Goal: Task Accomplishment & Management: Manage account settings

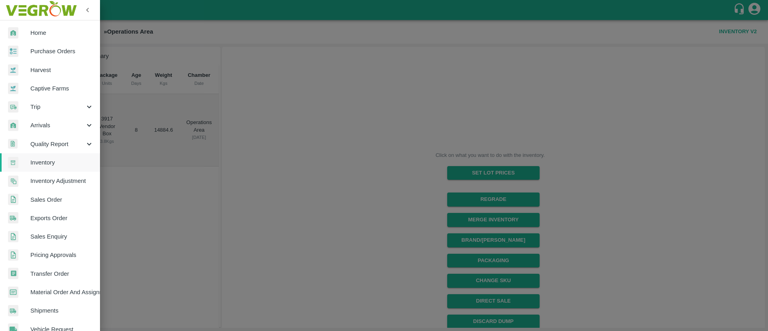
scroll to position [60, 0]
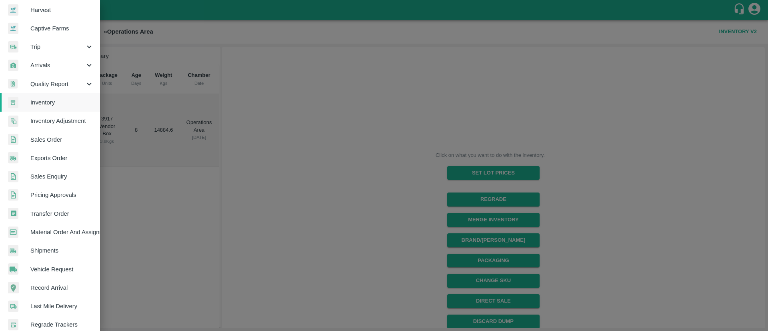
click at [51, 139] on span "Sales Order" at bounding box center [61, 139] width 63 height 9
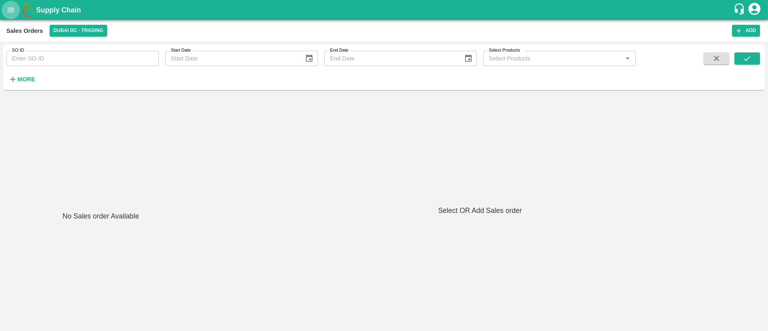
click at [6, 14] on icon "open drawer" at bounding box center [10, 10] width 9 height 9
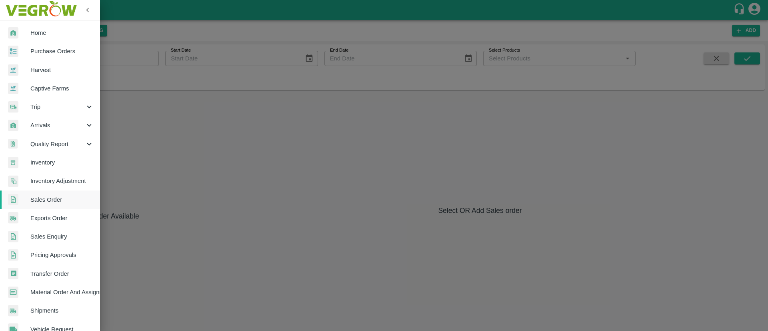
click at [327, 135] on div at bounding box center [384, 165] width 768 height 331
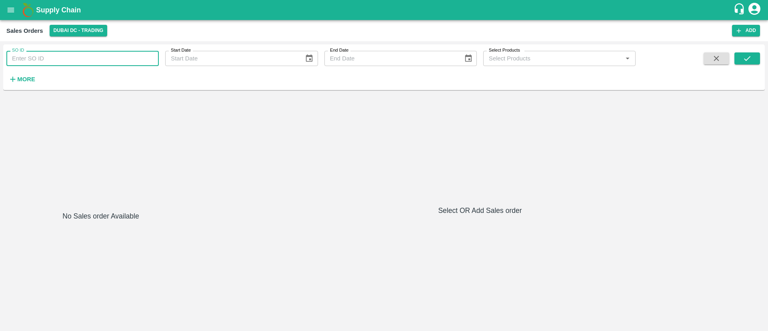
click at [72, 58] on input "SO ID" at bounding box center [82, 58] width 152 height 15
click at [743, 34] on button "Add" at bounding box center [746, 31] width 28 height 12
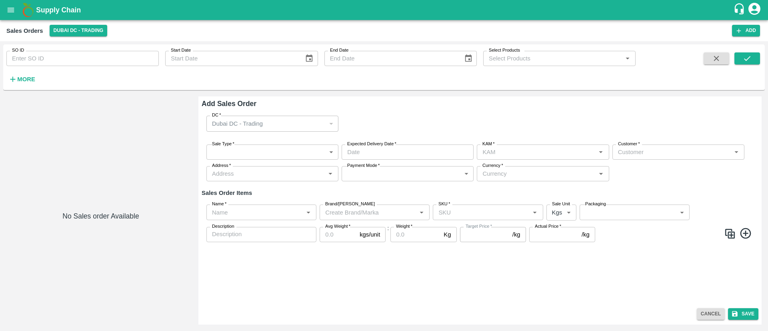
type input "AED - [GEOGRAPHIC_DATA] Dirham"
click at [284, 150] on body "Supply Chain Sales Orders [GEOGRAPHIC_DATA] [GEOGRAPHIC_DATA] - Trading Add SO …" at bounding box center [384, 165] width 768 height 331
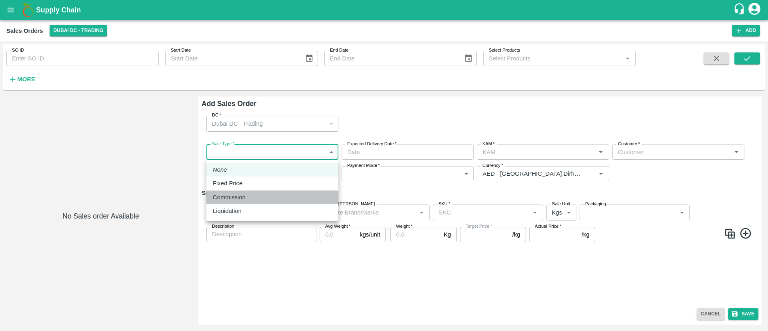
click at [266, 194] on div "Commission" at bounding box center [272, 197] width 119 height 9
type input "2"
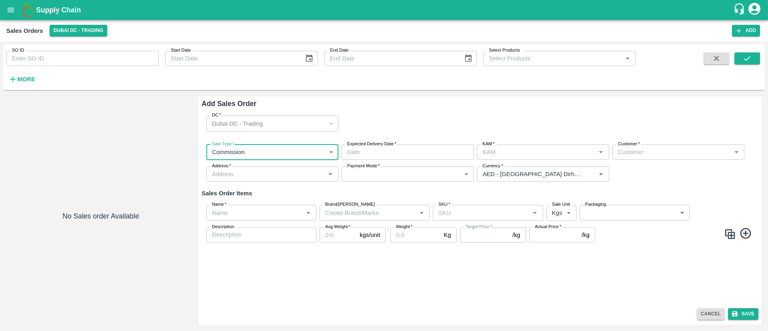
type input "DD/MM/YYYY hh:mm aa"
click at [428, 152] on input "DD/MM/YYYY hh:mm aa" at bounding box center [405, 151] width 126 height 15
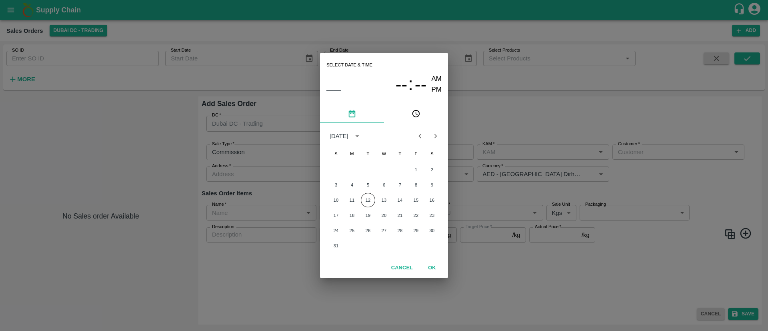
click at [483, 143] on div "Select date & time – –– -- : -- AM PM [DATE] S M T W T F S 1 2 3 4 5 6 7 8 9 10…" at bounding box center [384, 165] width 768 height 331
type input "DD/MM/YYYY hh:mm aa"
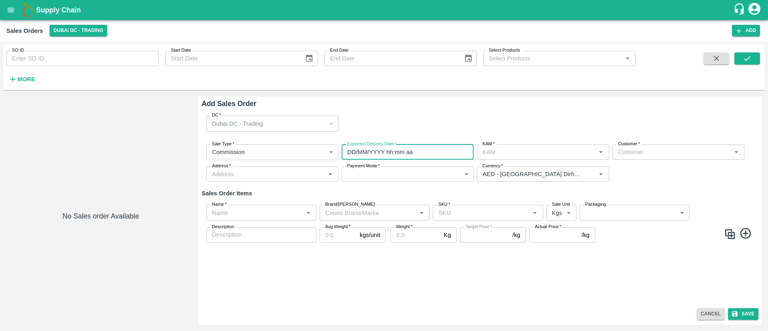
click at [376, 150] on input "DD/MM/YYYY hh:mm aa" at bounding box center [405, 151] width 126 height 15
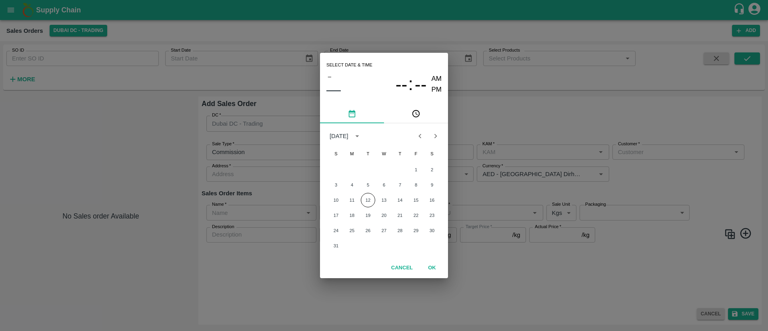
click at [457, 149] on div "Select date & time – –– -- : -- AM PM [DATE] S M T W T F S 1 2 3 4 5 6 7 8 9 10…" at bounding box center [384, 165] width 768 height 331
type input "DD/MM/YYYY hh:mm aa"
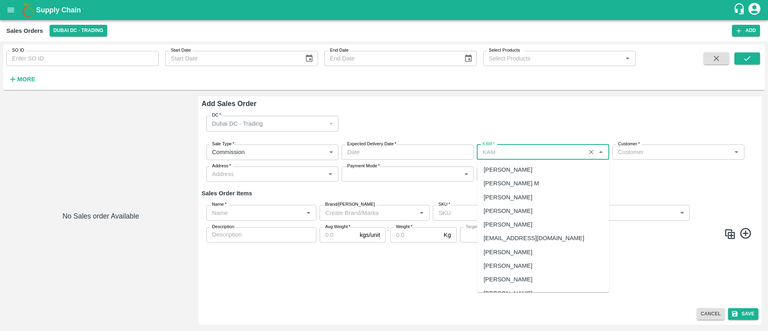
click at [499, 154] on input "KAM   *" at bounding box center [531, 152] width 104 height 10
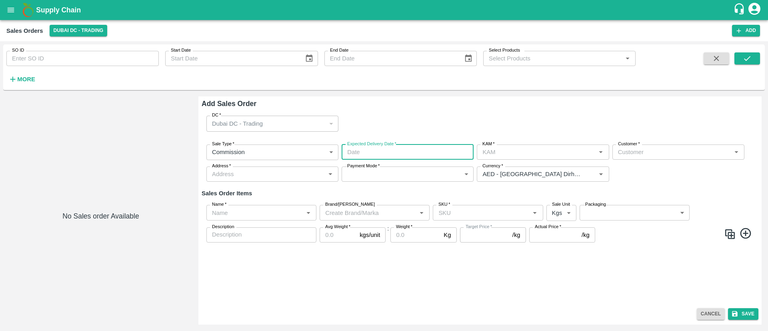
type input "DD/MM/YYYY hh:mm aa"
click at [400, 150] on input "DD/MM/YYYY hh:mm aa" at bounding box center [405, 151] width 126 height 15
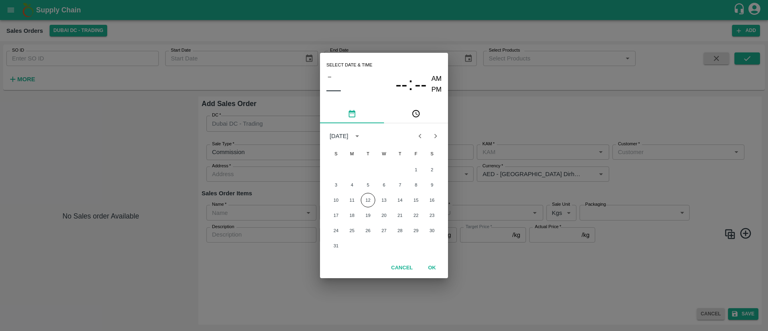
click at [498, 176] on div "Select date & time – –– -- : -- AM PM [DATE] S M T W T F S 1 2 3 4 5 6 7 8 9 10…" at bounding box center [384, 165] width 768 height 331
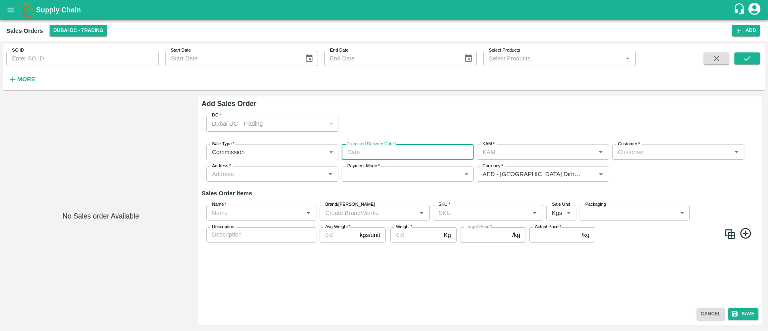
type input "DD/MM/YYYY hh:mm aa"
click at [370, 151] on input "DD/MM/YYYY hh:mm aa" at bounding box center [405, 151] width 126 height 15
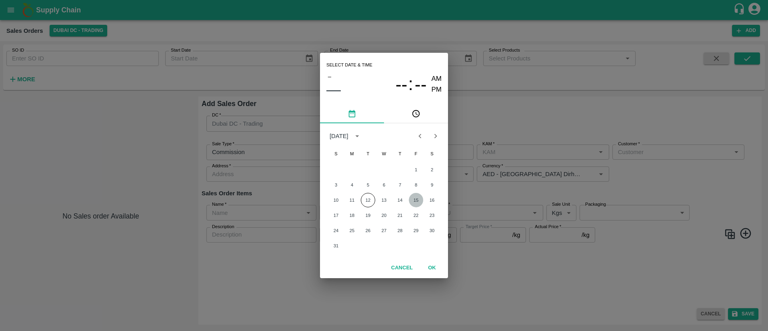
click at [416, 200] on button "15" at bounding box center [416, 200] width 14 height 14
type input "[DATE] 12:00 AM"
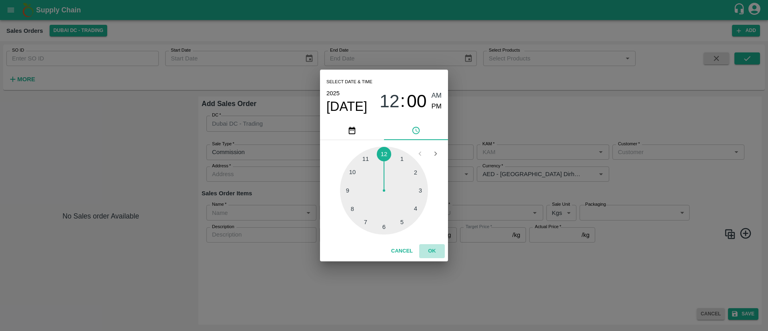
click at [431, 247] on button "OK" at bounding box center [432, 251] width 26 height 14
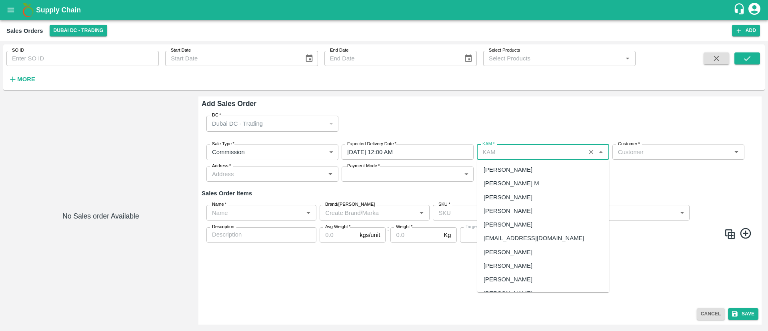
click at [531, 154] on input "KAM   *" at bounding box center [531, 152] width 104 height 10
type input "h"
type input "p"
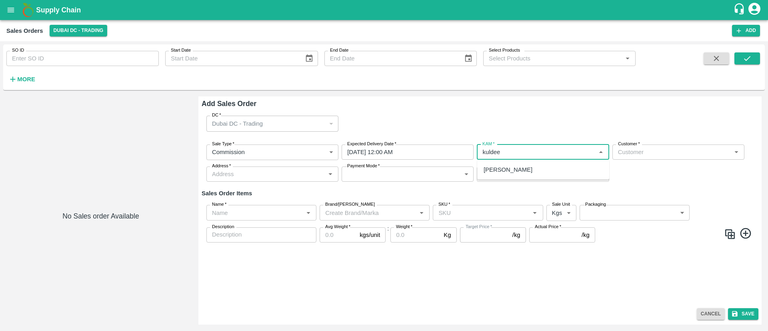
click at [520, 172] on div "[PERSON_NAME]" at bounding box center [508, 169] width 49 height 9
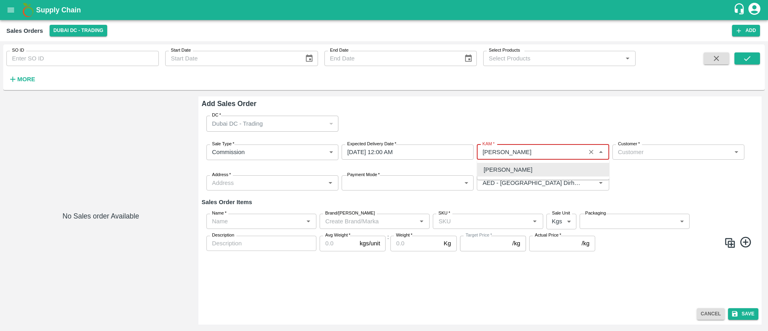
click at [530, 172] on div "[PERSON_NAME]" at bounding box center [508, 169] width 49 height 9
type input "[PERSON_NAME]"
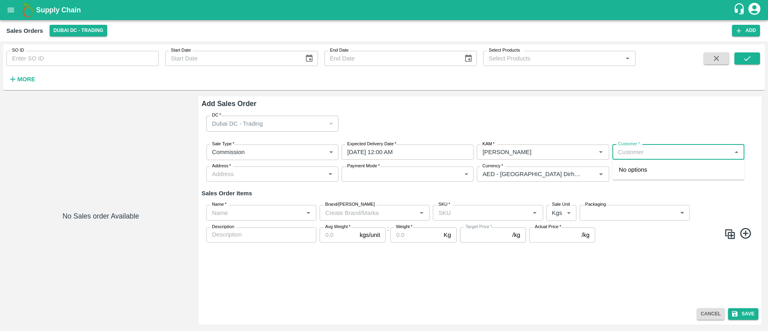
click at [637, 153] on input "Customer   *" at bounding box center [672, 152] width 114 height 10
click at [652, 150] on input "Customer   *" at bounding box center [672, 152] width 114 height 10
click at [650, 156] on input "Customer   *" at bounding box center [672, 152] width 114 height 10
click at [647, 174] on p "BILLION BROTHERS GENERAL TRADING L.L.C" at bounding box center [678, 174] width 119 height 18
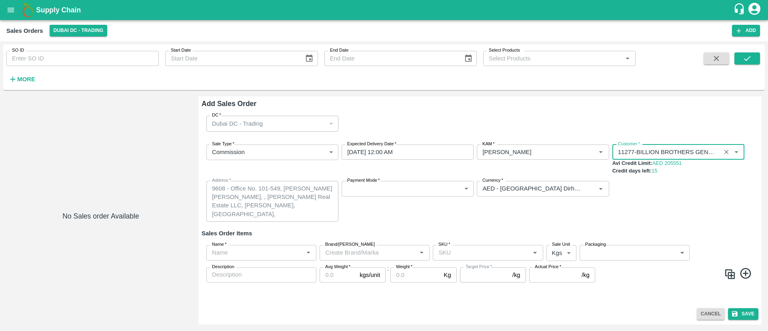
type input "11277-BILLION BROTHERS GENERAL TRADING L.L.C"
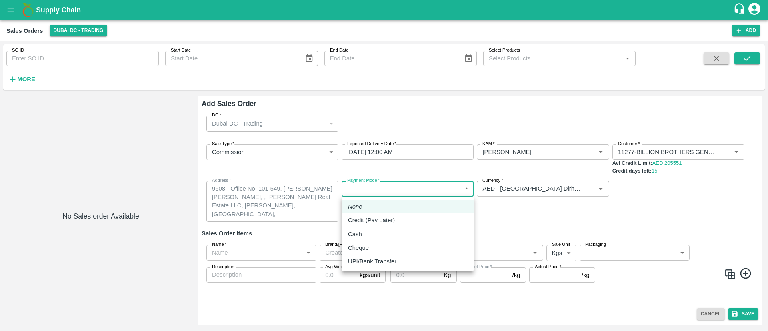
click at [354, 193] on body "Supply Chain Sales Orders [GEOGRAPHIC_DATA] [GEOGRAPHIC_DATA] - Trading Add SO …" at bounding box center [384, 165] width 768 height 331
click at [390, 220] on p "Credit (Pay Later)" at bounding box center [371, 220] width 47 height 9
type input "credit"
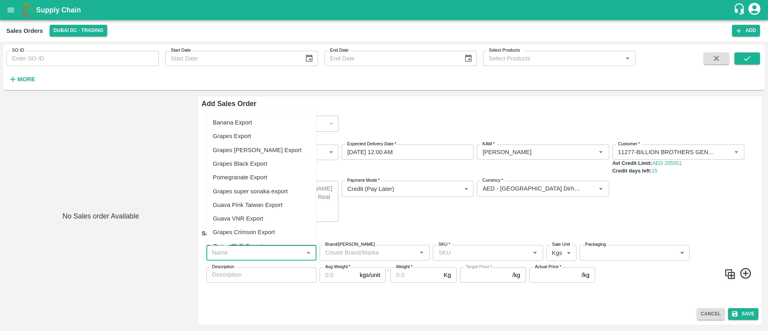
click at [259, 254] on input "Name   *" at bounding box center [255, 252] width 92 height 10
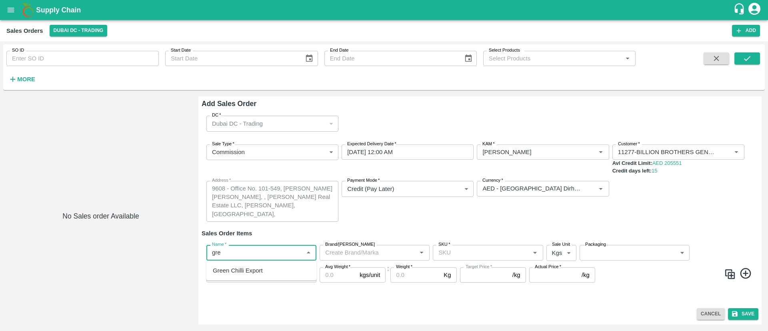
click at [232, 272] on div "Green Chilli Export" at bounding box center [238, 270] width 50 height 9
type input "Green Chilli Export"
click at [355, 250] on input "Brand/[PERSON_NAME]" at bounding box center [368, 252] width 92 height 10
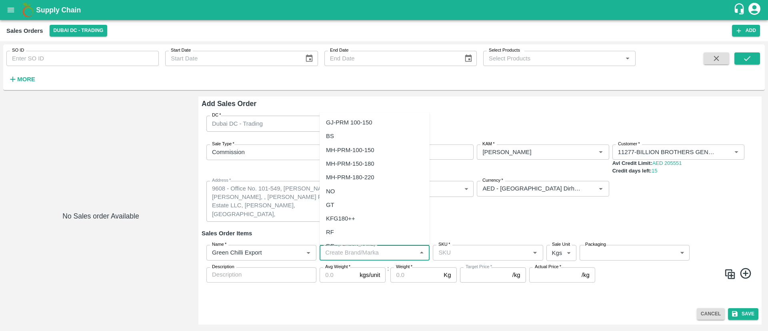
click at [344, 191] on div "NO" at bounding box center [375, 191] width 110 height 14
type input "NO"
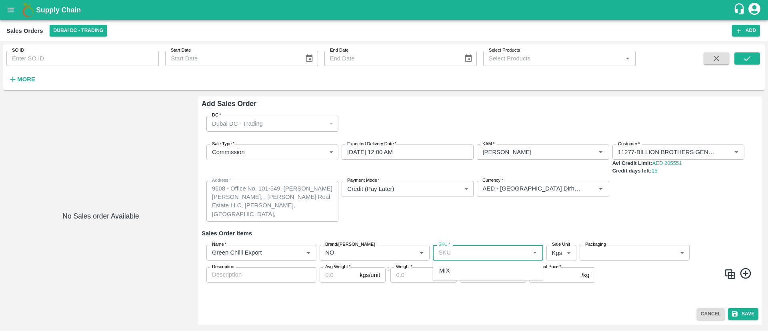
click at [471, 249] on input "SKU   *" at bounding box center [481, 252] width 92 height 10
click at [484, 266] on div "MIX" at bounding box center [488, 271] width 110 height 14
type input "MIX"
type input "NA"
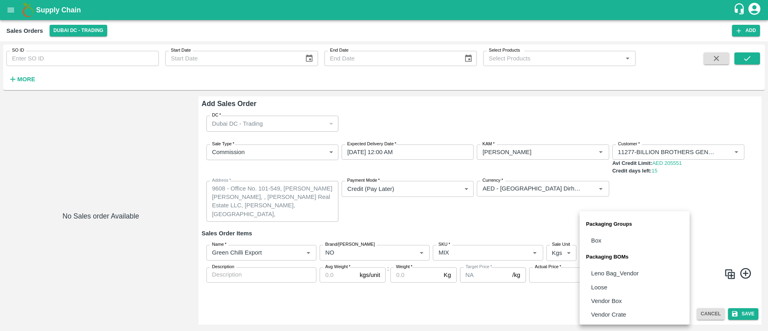
click at [600, 251] on body "Supply Chain Sales Orders [GEOGRAPHIC_DATA] [GEOGRAPHIC_DATA] - Trading Add SO …" at bounding box center [384, 165] width 768 height 331
click at [520, 201] on div at bounding box center [384, 165] width 768 height 331
click at [615, 253] on body "Supply Chain Sales Orders [GEOGRAPHIC_DATA] [GEOGRAPHIC_DATA] - Trading Add SO …" at bounding box center [384, 165] width 768 height 331
click at [636, 297] on li "Vendor Box" at bounding box center [635, 301] width 110 height 14
type input "BOM/276"
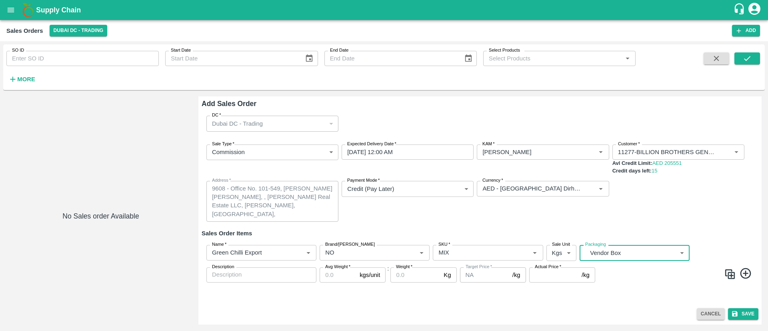
click at [328, 282] on input "Avg Weight   *" at bounding box center [338, 274] width 37 height 15
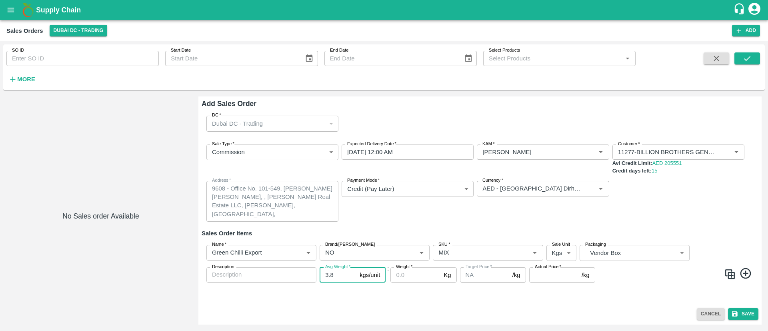
type input "3.8"
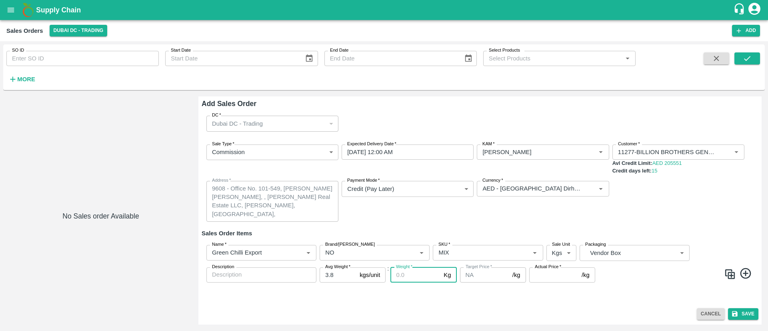
click at [416, 278] on input "Weight   *" at bounding box center [415, 274] width 50 height 15
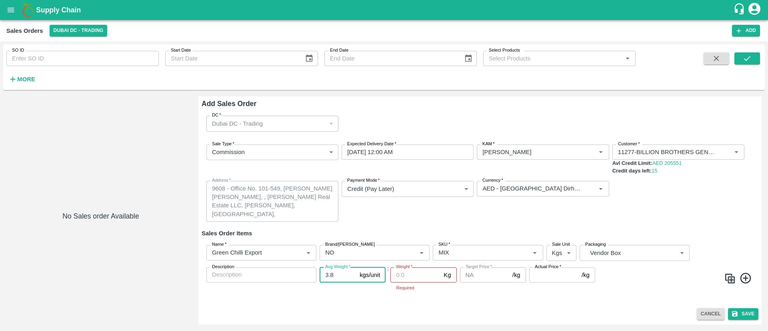
click at [340, 273] on input "3.8" at bounding box center [338, 274] width 37 height 15
click at [413, 277] on input "Weight   *" at bounding box center [415, 274] width 50 height 15
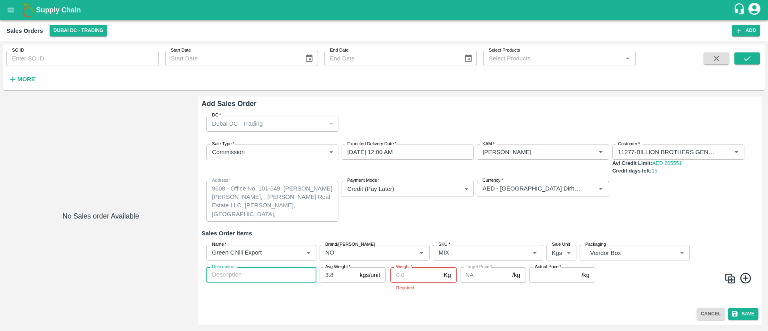
click at [280, 276] on textarea "Description" at bounding box center [261, 274] width 99 height 8
click at [402, 274] on input "Weight   *" at bounding box center [415, 274] width 50 height 15
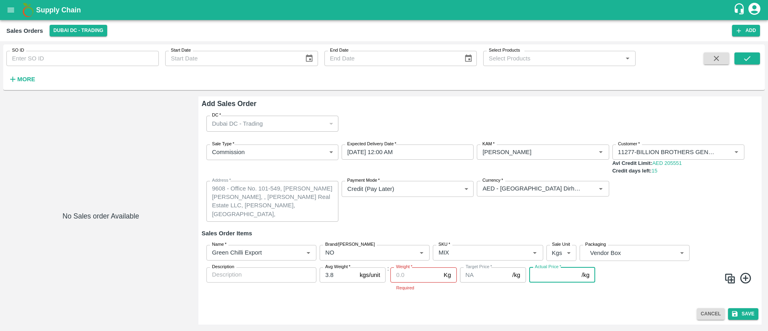
click at [537, 276] on input "Actual Price   *" at bounding box center [553, 274] width 49 height 15
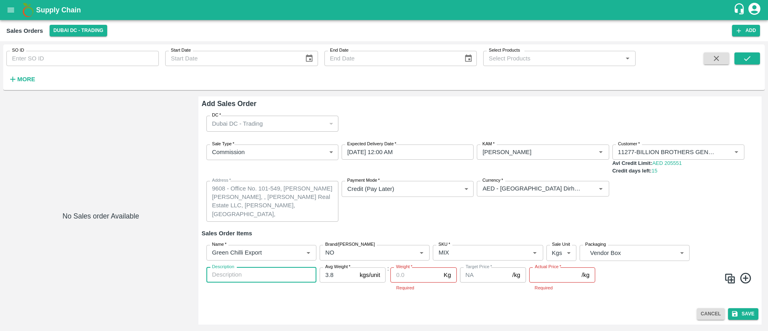
click at [247, 274] on textarea "Description" at bounding box center [261, 274] width 99 height 8
click at [428, 278] on input "Weight   *" at bounding box center [415, 274] width 50 height 15
click at [406, 276] on input "Weight   *" at bounding box center [415, 274] width 50 height 15
click at [412, 278] on input "Weight   *" at bounding box center [415, 274] width 50 height 15
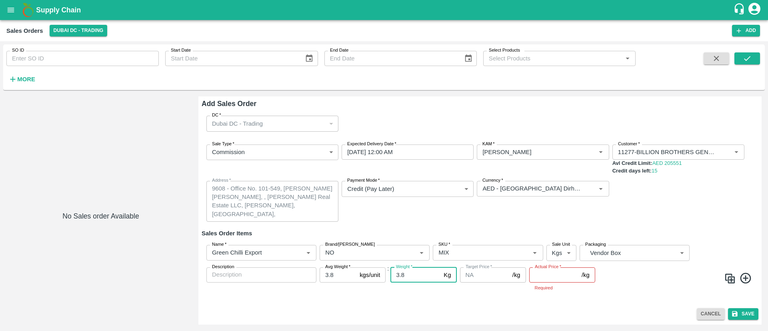
type input "3.8"
click at [552, 274] on input "Actual Price   *" at bounding box center [553, 274] width 49 height 15
type input "3"
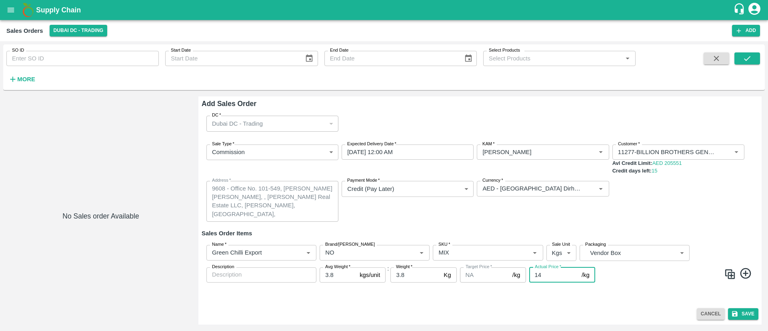
type input "14"
click at [648, 298] on div "DC   * [GEOGRAPHIC_DATA] [GEOGRAPHIC_DATA] - Trading 286 DC Sale Type   * Commi…" at bounding box center [480, 206] width 557 height 195
click at [740, 315] on button "Save" at bounding box center [743, 314] width 30 height 12
click at [710, 307] on div "Add Sales Order DC   * [GEOGRAPHIC_DATA] [GEOGRAPHIC_DATA] - Trading 286 DC Sal…" at bounding box center [479, 210] width 563 height 228
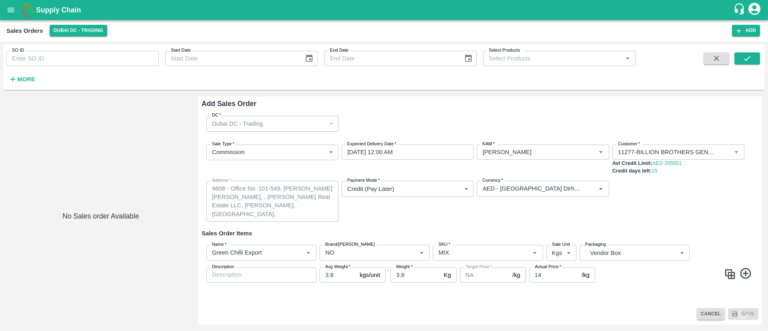
click at [710, 307] on div "Add Sales Order DC   * [GEOGRAPHIC_DATA] [GEOGRAPHIC_DATA] - Trading 286 DC Sal…" at bounding box center [479, 210] width 563 height 228
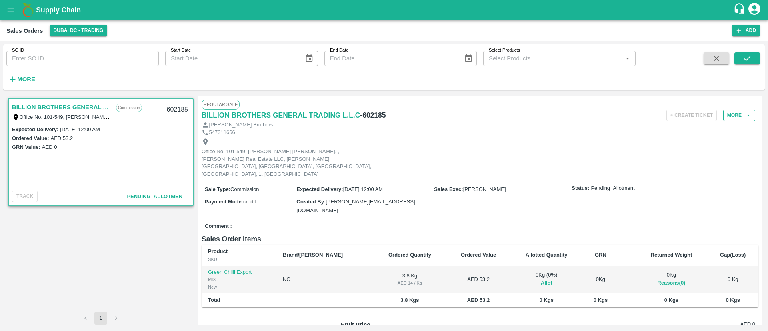
click at [742, 113] on button "More" at bounding box center [739, 116] width 32 height 12
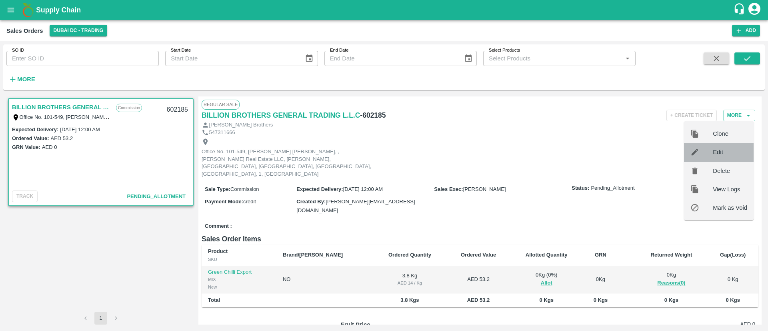
click at [722, 154] on span "Edit" at bounding box center [730, 152] width 34 height 9
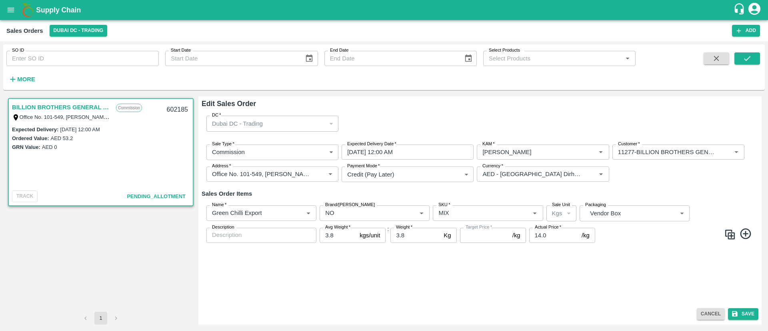
type input "NA"
click at [576, 236] on input "13" at bounding box center [553, 235] width 49 height 15
click at [592, 234] on div "13 /kg Actual Price" at bounding box center [562, 235] width 66 height 15
click at [444, 234] on p "Kg" at bounding box center [447, 235] width 7 height 9
click at [550, 237] on input "13" at bounding box center [553, 235] width 49 height 15
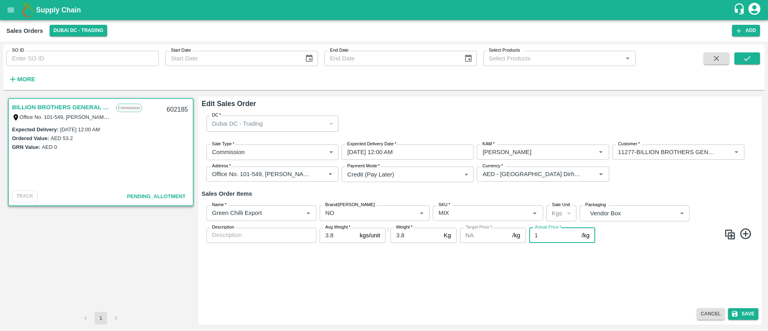
type input "1"
click at [559, 211] on p "Kgs" at bounding box center [557, 213] width 10 height 9
click at [732, 232] on img at bounding box center [730, 234] width 12 height 12
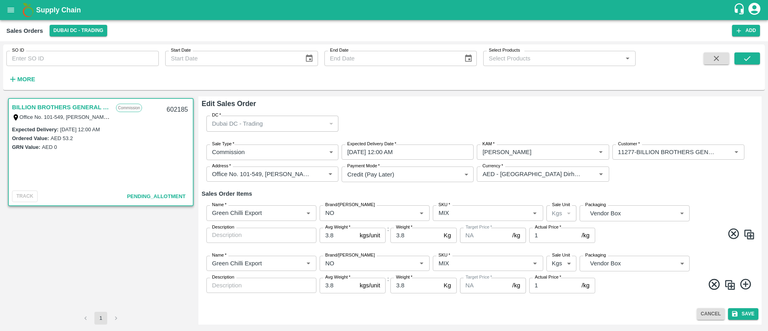
click at [551, 261] on body "Supply Chain Sales Orders [GEOGRAPHIC_DATA] [GEOGRAPHIC_DATA] - Trading Add SO …" at bounding box center [384, 165] width 768 height 331
click at [565, 294] on p "Units" at bounding box center [560, 294] width 14 height 9
type input "2"
click at [727, 232] on icon at bounding box center [733, 233] width 13 height 13
type input "2"
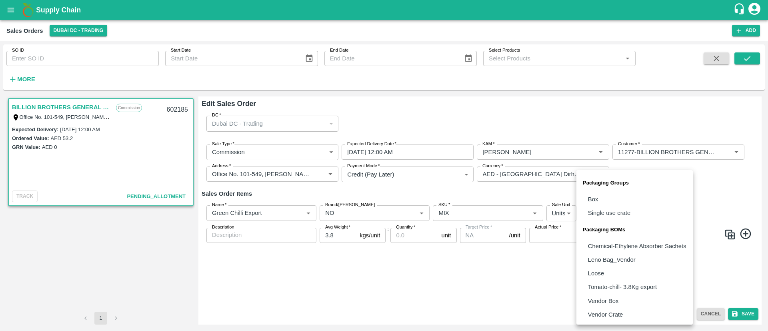
click at [597, 215] on body "Supply Chain Sales Orders [GEOGRAPHIC_DATA] [GEOGRAPHIC_DATA] - Trading Add SO …" at bounding box center [384, 165] width 768 height 331
click at [605, 302] on p "Vendor Box" at bounding box center [603, 300] width 31 height 9
type input "BOM/276"
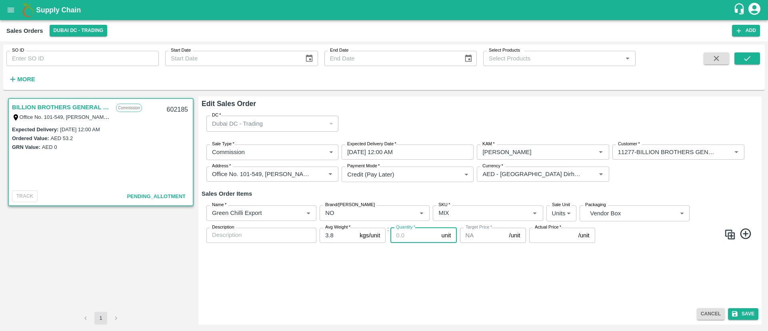
click at [408, 232] on input "Quantity   *" at bounding box center [414, 235] width 48 height 15
type input "3917"
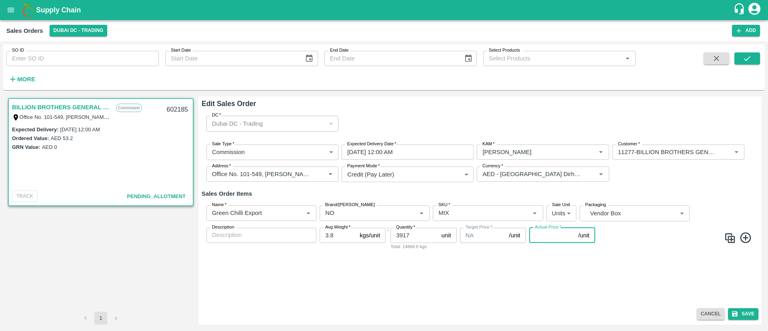
click at [555, 240] on input "Actual Price   *" at bounding box center [552, 235] width 46 height 15
type input "14"
click at [580, 259] on div "DC   * [GEOGRAPHIC_DATA] [GEOGRAPHIC_DATA] - Trading 286 DC Sale Type   * Commi…" at bounding box center [480, 206] width 557 height 195
click at [746, 312] on button "Save" at bounding box center [743, 314] width 30 height 12
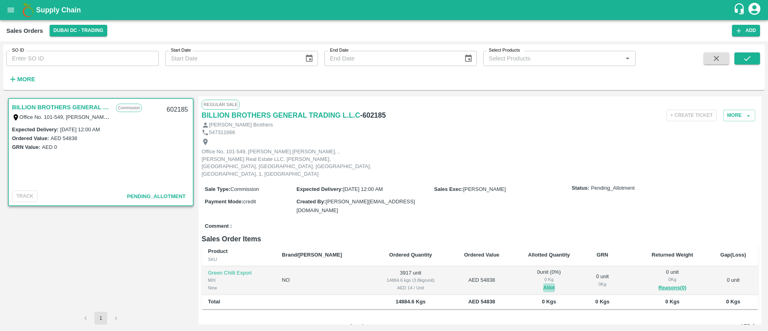
click at [543, 283] on button "Allot" at bounding box center [549, 287] width 12 height 9
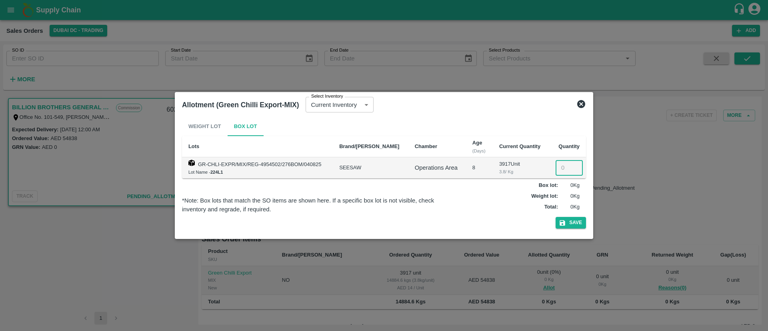
click at [565, 165] on input "number" at bounding box center [569, 167] width 27 height 15
type input "3917"
click at [507, 192] on div "Weight lot : 0 Kg" at bounding box center [519, 196] width 122 height 8
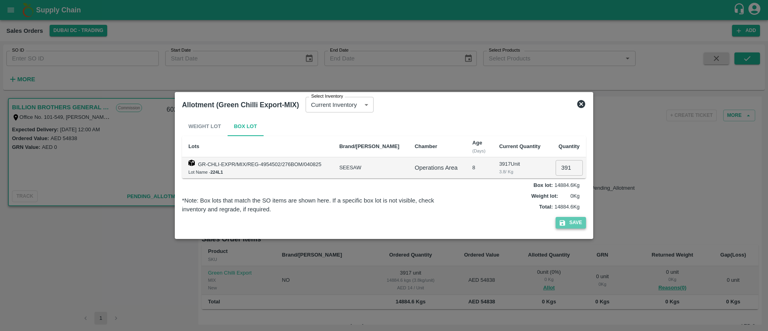
click at [566, 224] on icon "button" at bounding box center [562, 222] width 7 height 7
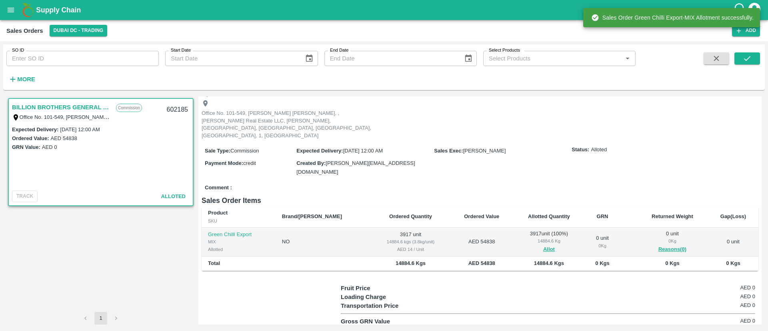
scroll to position [52, 0]
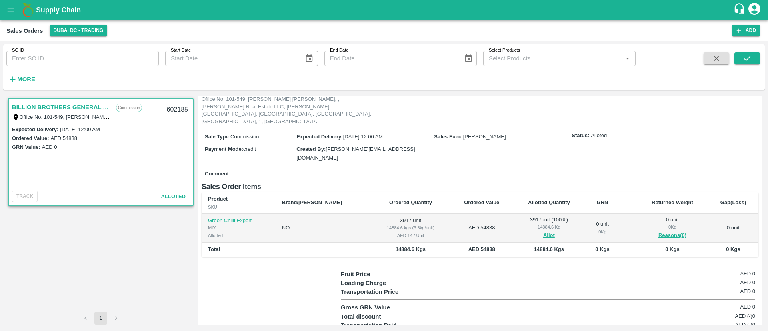
click at [534, 270] on div "Fruit Price AED 0" at bounding box center [548, 274] width 414 height 9
click at [589, 243] on div "Regular Sale BILLION BROTHERS GENERAL TRADING L.L.C - 602185 + Create Ticket Re…" at bounding box center [479, 210] width 563 height 228
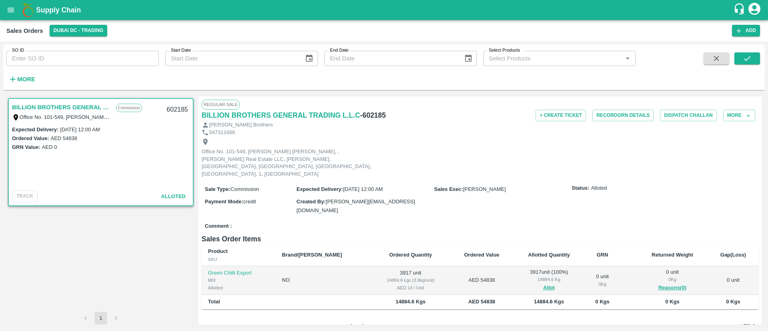
drag, startPoint x: 624, startPoint y: 111, endPoint x: 695, endPoint y: 158, distance: 85.0
click at [695, 158] on div "Office No. 101-549, [PERSON_NAME] [PERSON_NAME], , [PERSON_NAME] Real Estate LL…" at bounding box center [480, 158] width 557 height 44
click at [632, 114] on button "Record GRN Details" at bounding box center [623, 116] width 61 height 12
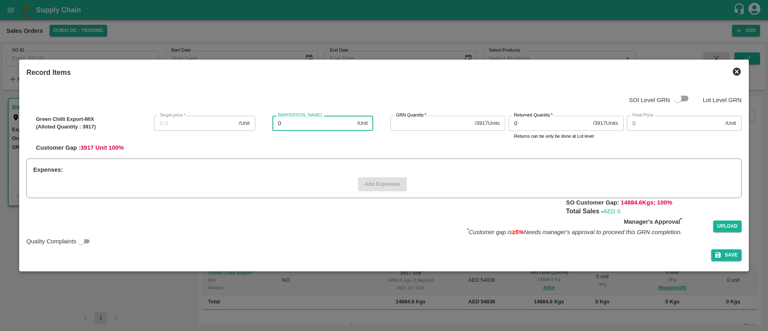
click at [289, 123] on input "0" at bounding box center [313, 123] width 82 height 15
type input "1"
click at [413, 138] on div "GRN Quantity   * / 3917 Units GRN Quantity" at bounding box center [446, 126] width 118 height 28
click at [304, 122] on input "1" at bounding box center [313, 123] width 82 height 15
type input "14"
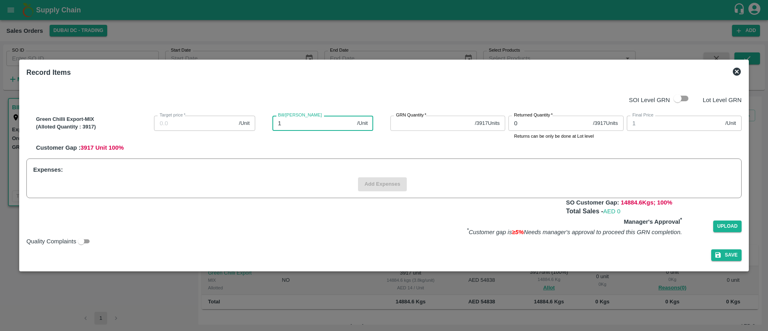
type input "14"
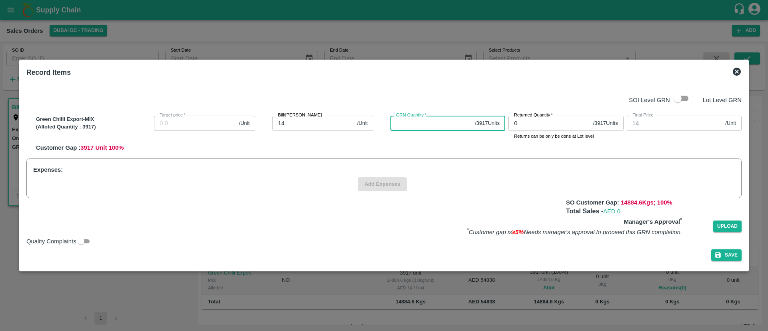
click at [423, 126] on input "GRN Quantity   *" at bounding box center [430, 123] width 81 height 15
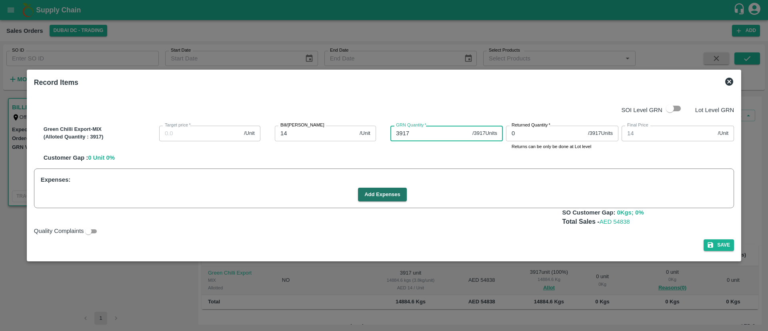
type input "3917"
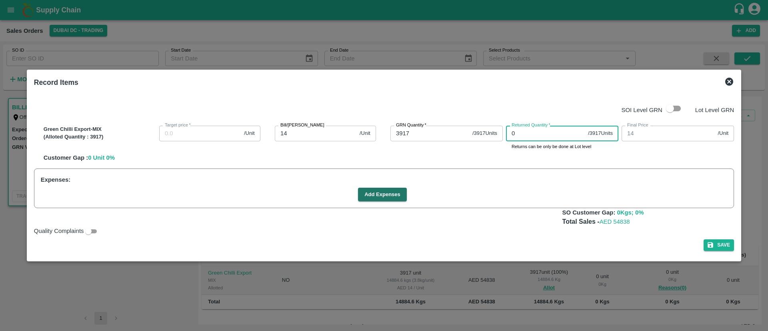
click at [535, 136] on input "0" at bounding box center [545, 133] width 79 height 15
click at [361, 196] on button "Add Expenses" at bounding box center [382, 195] width 49 height 14
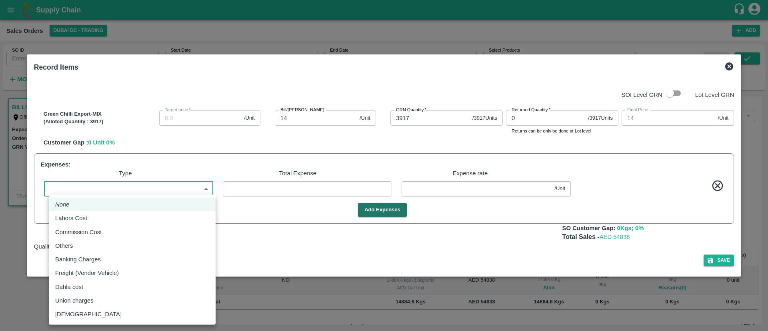
click at [152, 192] on body "Supply Chain Sales Orders [GEOGRAPHIC_DATA] [GEOGRAPHIC_DATA] - Trading Add SO …" at bounding box center [384, 165] width 768 height 331
click at [124, 189] on div at bounding box center [384, 165] width 768 height 331
click at [124, 189] on body "Supply Chain Sales Orders [GEOGRAPHIC_DATA] [GEOGRAPHIC_DATA] - Trading Add SO …" at bounding box center [384, 165] width 768 height 331
click at [256, 206] on div at bounding box center [384, 165] width 768 height 331
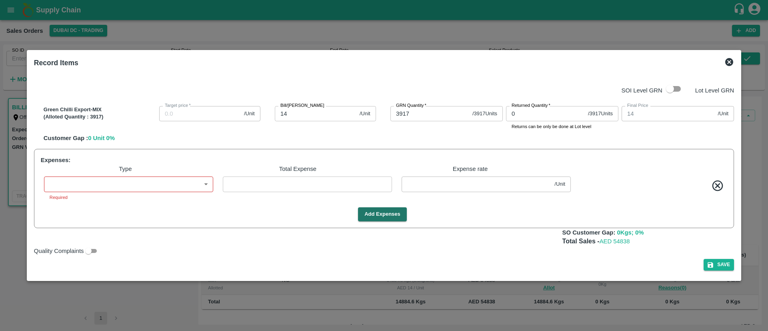
click at [725, 65] on icon at bounding box center [730, 62] width 10 height 10
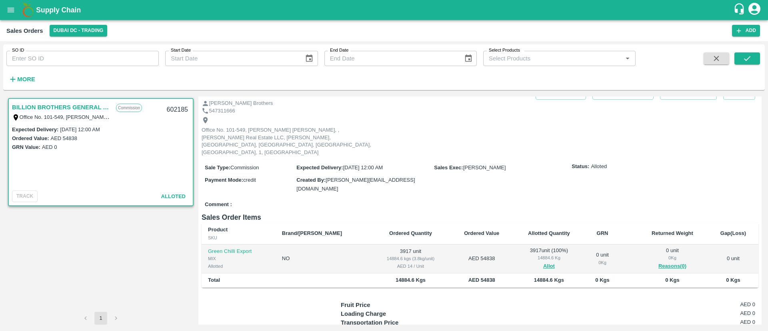
scroll to position [52, 0]
